Goal: Check status: Check status

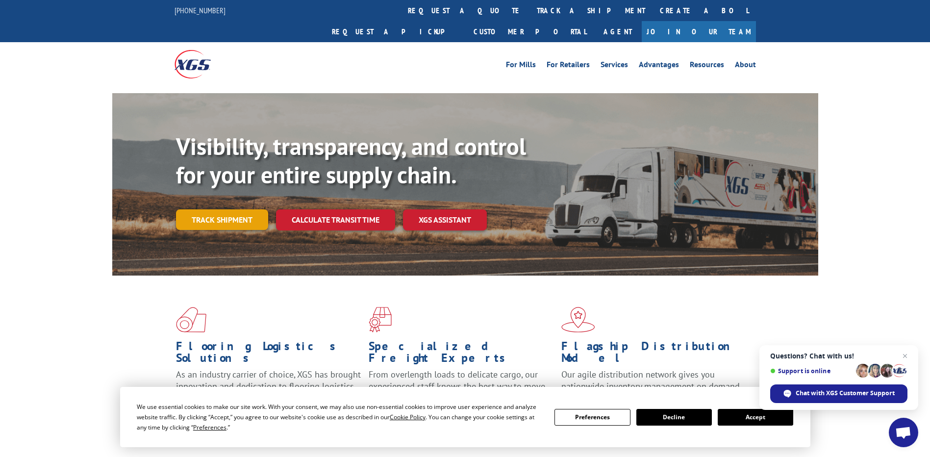
click at [235, 209] on link "Track shipment" at bounding box center [222, 219] width 92 height 21
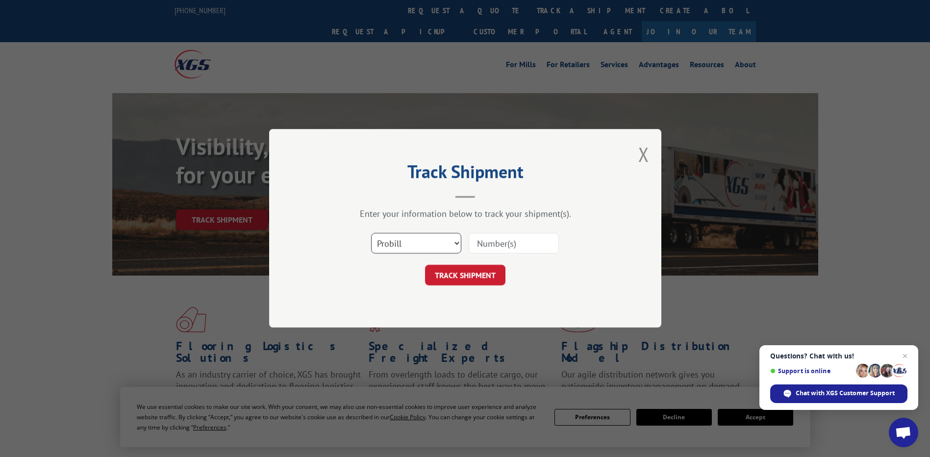
click at [454, 244] on select "Select category... Probill BOL PO" at bounding box center [416, 243] width 90 height 21
click at [488, 244] on input at bounding box center [514, 243] width 90 height 21
paste input "17629722"
type input "17629722"
click at [458, 275] on button "TRACK SHIPMENT" at bounding box center [465, 275] width 80 height 21
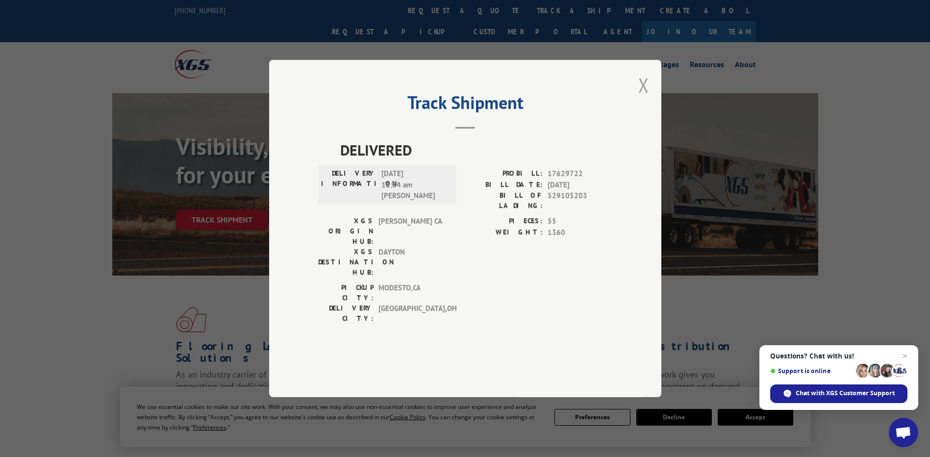
click at [644, 98] on button "Close modal" at bounding box center [643, 85] width 11 height 26
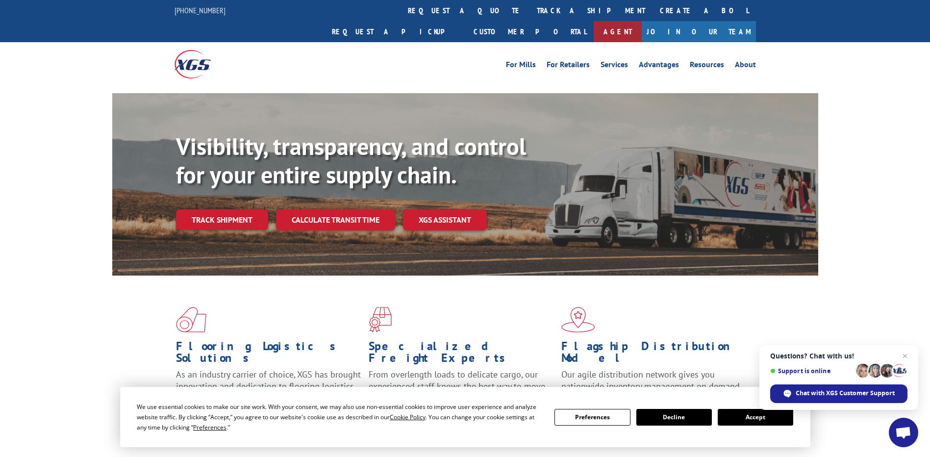
click at [642, 21] on link "Agent" at bounding box center [618, 31] width 48 height 21
